Goal: Information Seeking & Learning: Find specific fact

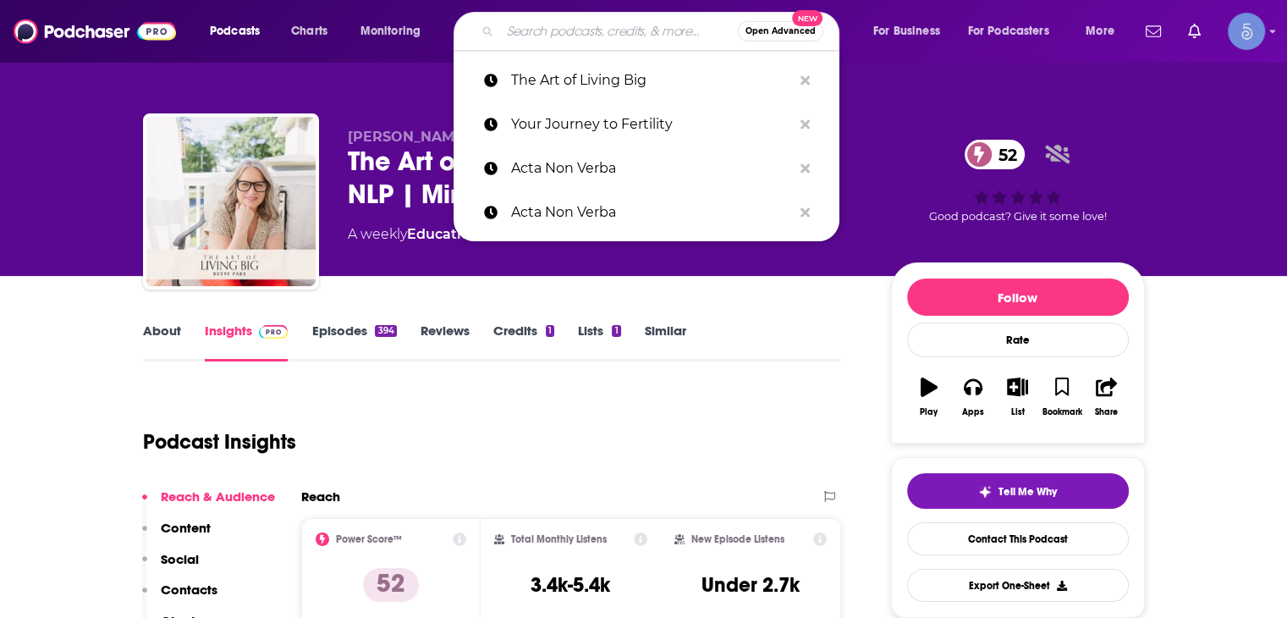
click at [558, 25] on input "Search podcasts, credits, & more..." at bounding box center [619, 31] width 238 height 27
paste input "[URL][DOMAIN_NAME][PERSON_NAME]"
type input "[URL][DOMAIN_NAME][PERSON_NAME]"
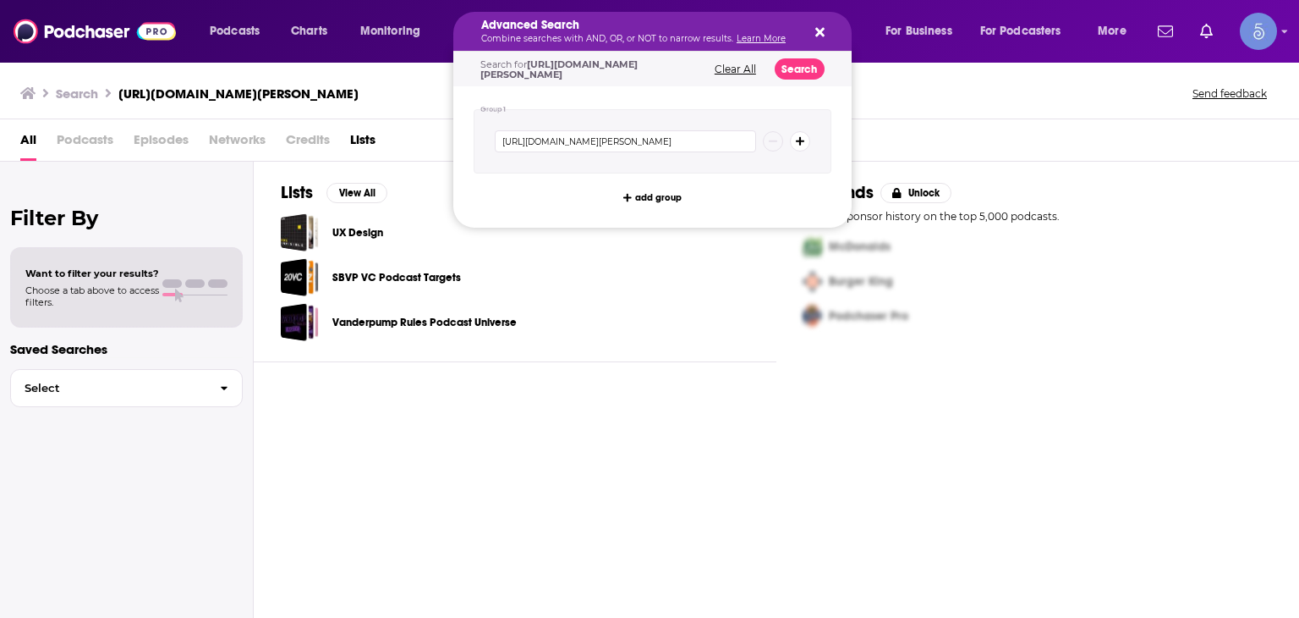
click at [640, 26] on h5 "Advanced Search" at bounding box center [639, 25] width 316 height 12
click at [821, 33] on icon "Search podcasts, credits, & more..." at bounding box center [820, 32] width 9 height 9
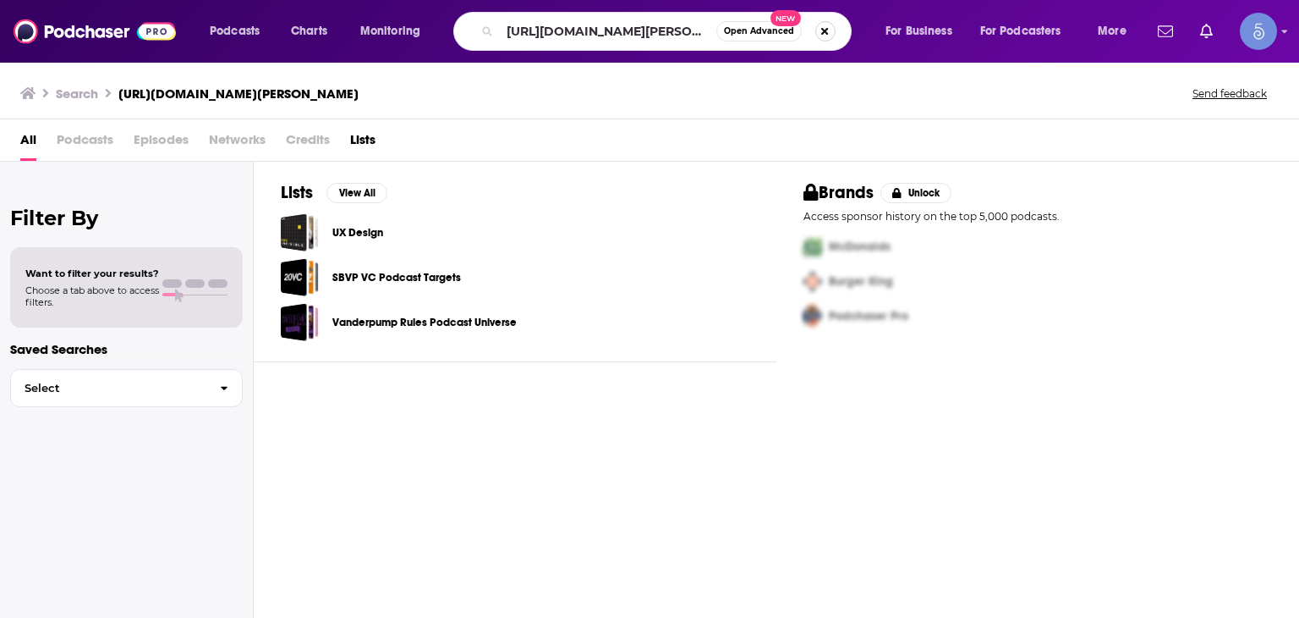
click at [820, 30] on button "Search podcasts, credits, & more..." at bounding box center [826, 31] width 20 height 20
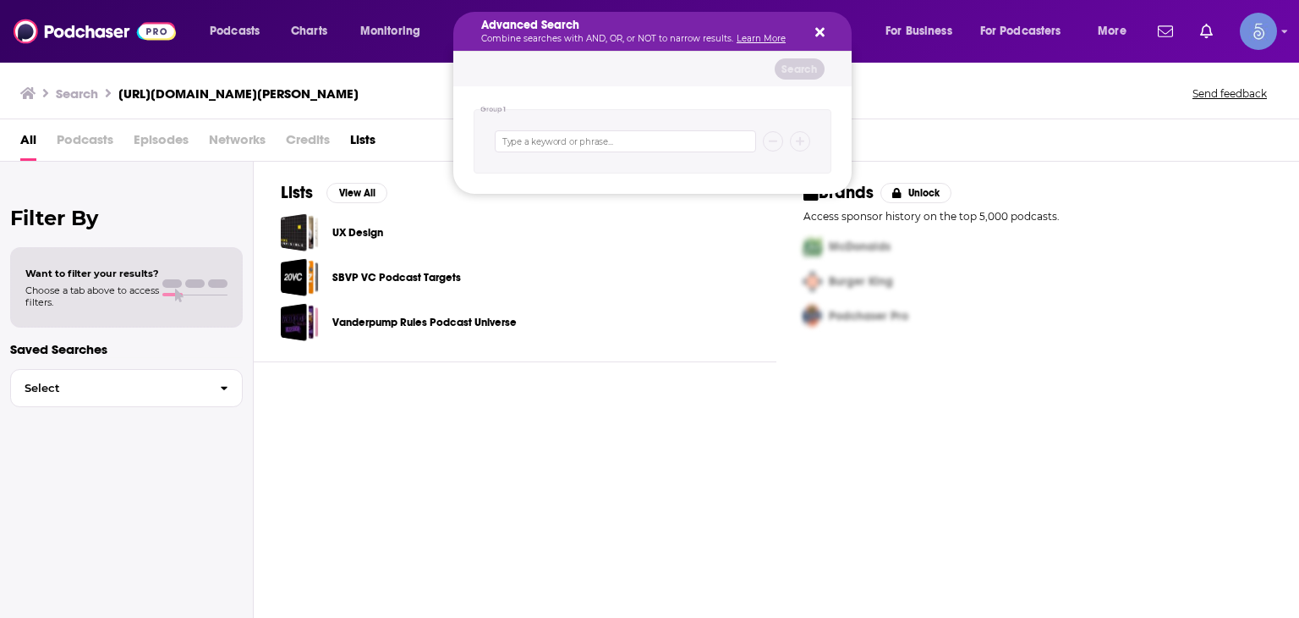
click at [814, 25] on button "Search podcasts, credits, & more..." at bounding box center [817, 32] width 14 height 14
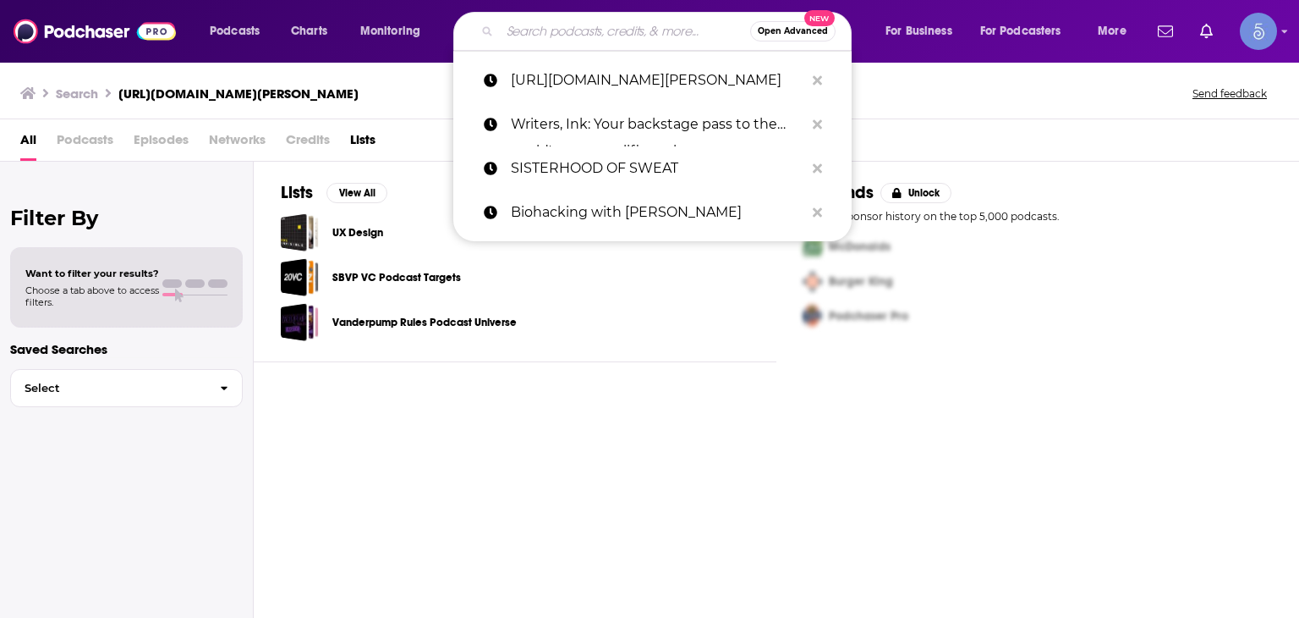
click at [572, 36] on input "Search podcasts, credits, & more..." at bounding box center [625, 31] width 250 height 27
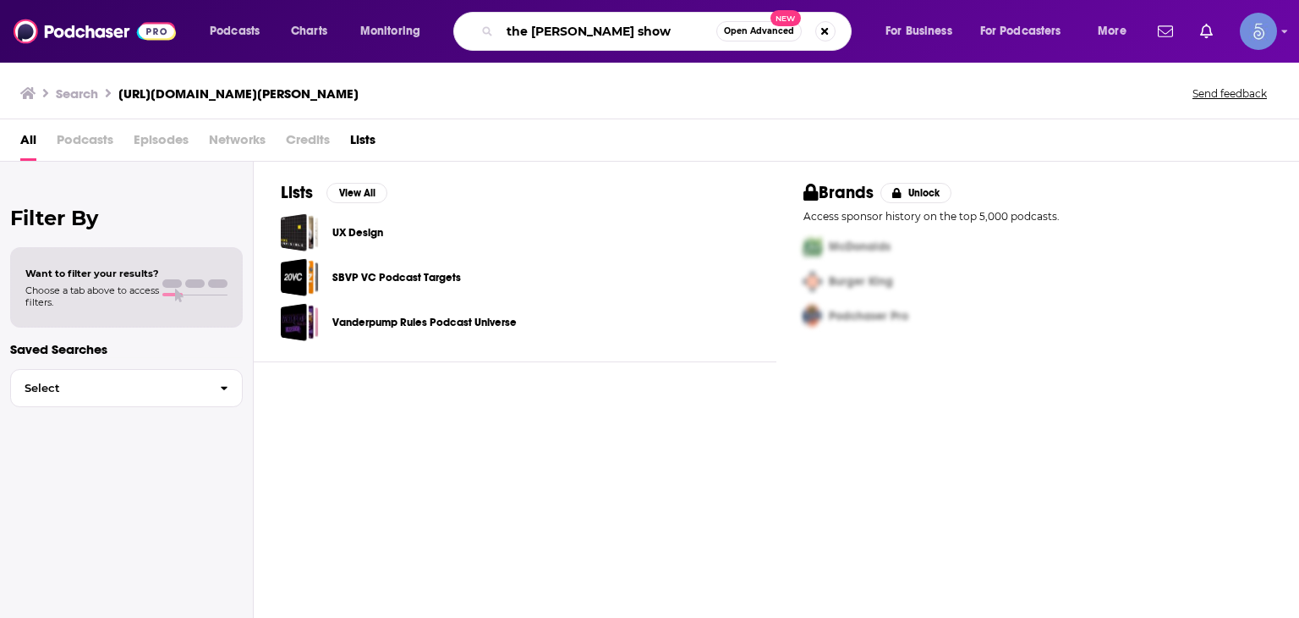
type input "the [PERSON_NAME] show"
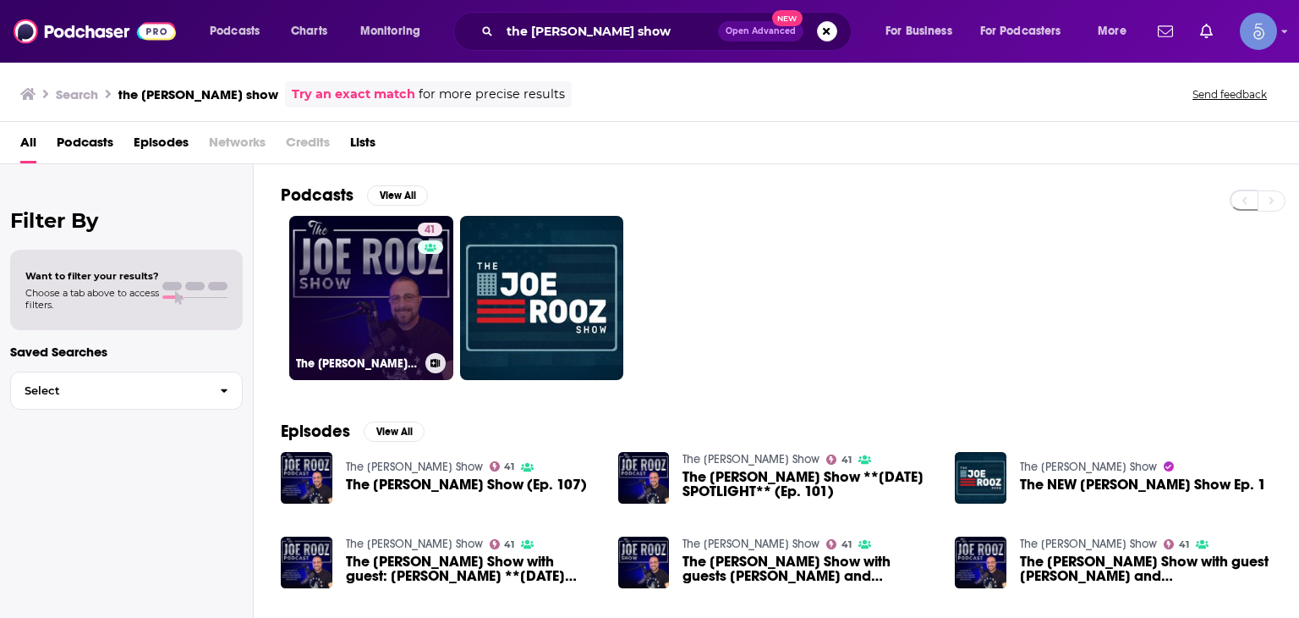
click at [360, 299] on link "41 The [PERSON_NAME] Show" at bounding box center [371, 298] width 164 height 164
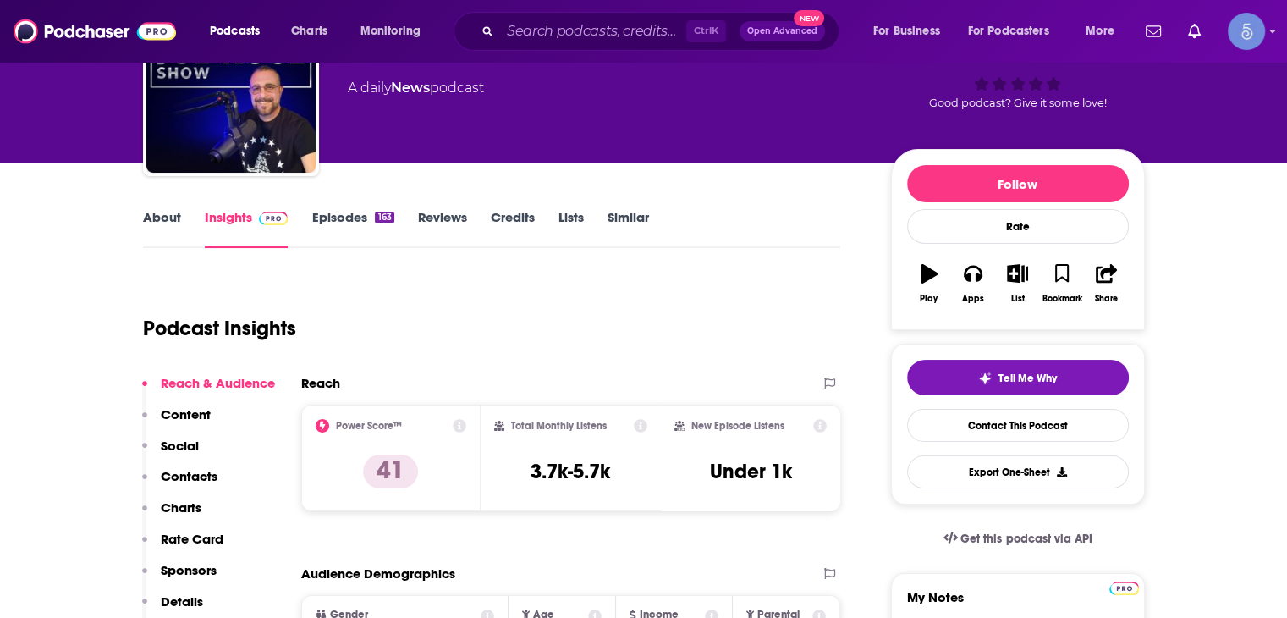
scroll to position [169, 0]
